Goal: Find specific page/section: Find specific page/section

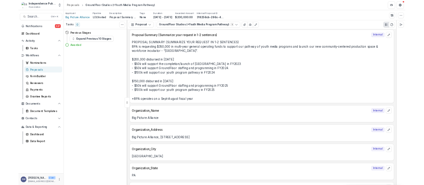
scroll to position [2, 0]
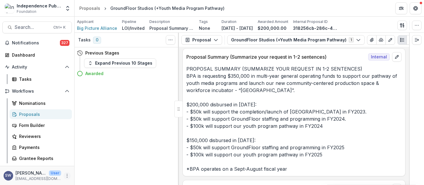
click at [66, 178] on button "More" at bounding box center [66, 175] width 7 height 7
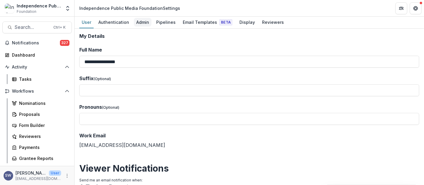
click at [137, 21] on div "Admin" at bounding box center [143, 22] width 18 height 9
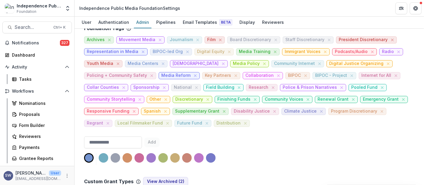
scroll to position [231, 0]
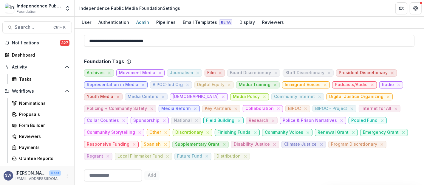
click at [382, 82] on span "Radio" at bounding box center [388, 84] width 12 height 5
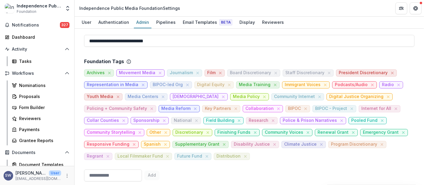
scroll to position [33, 0]
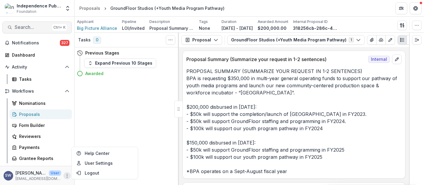
scroll to position [2, 0]
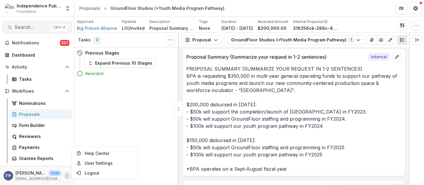
click at [28, 24] on button "Search... Ctrl + K" at bounding box center [36, 27] width 69 height 12
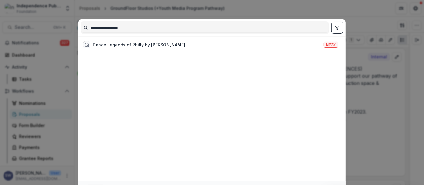
type input "**********"
click at [173, 51] on div "Dance Legends of Philly by [PERSON_NAME] Entity" at bounding box center [211, 109] width 260 height 140
click at [167, 47] on div "Dance Legends of Philly by [PERSON_NAME]" at bounding box center [139, 45] width 92 height 6
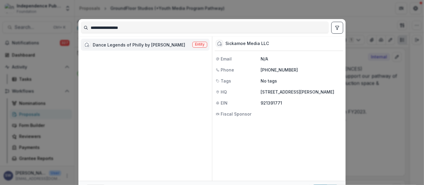
click at [167, 44] on div "Dance Legends of Philly by [PERSON_NAME]" at bounding box center [139, 45] width 92 height 6
